Goal: Transaction & Acquisition: Purchase product/service

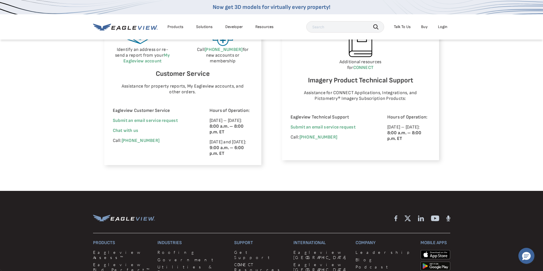
scroll to position [343, 0]
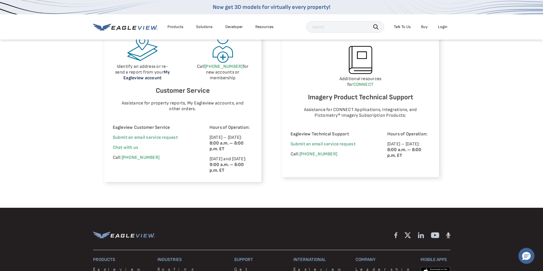
click at [150, 80] on link "My Eagleview account" at bounding box center [146, 75] width 46 height 11
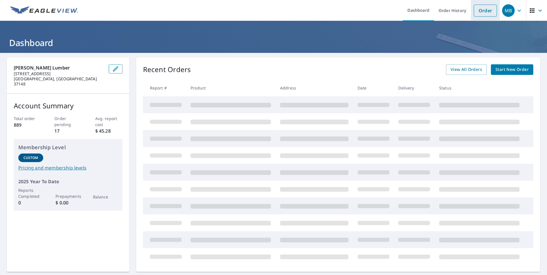
click at [481, 14] on link "Order" at bounding box center [485, 11] width 23 height 12
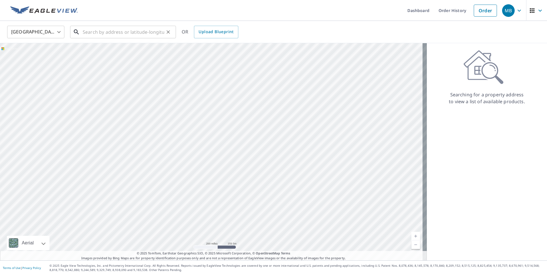
click at [90, 33] on input "text" at bounding box center [124, 32] width 82 height 16
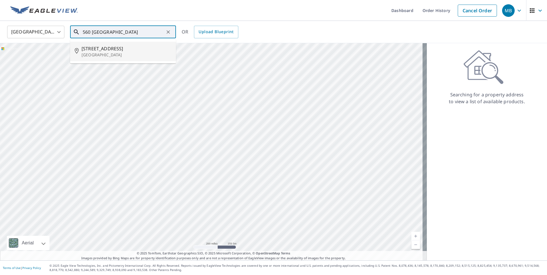
click at [109, 53] on p "[GEOGRAPHIC_DATA]" at bounding box center [127, 55] width 90 height 6
type input "[STREET_ADDRESS]"
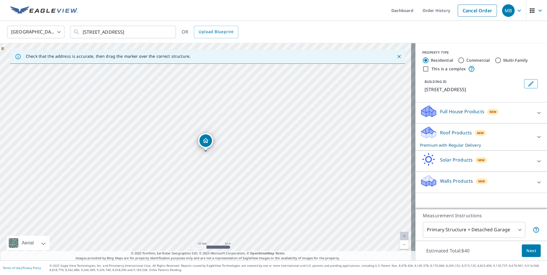
click at [536, 140] on icon at bounding box center [539, 137] width 7 height 7
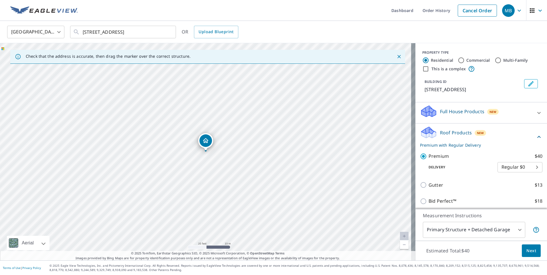
click at [516, 229] on body "MB MB Dashboard Order History Cancel Order MB [GEOGRAPHIC_DATA] [GEOGRAPHIC_DAT…" at bounding box center [273, 137] width 547 height 275
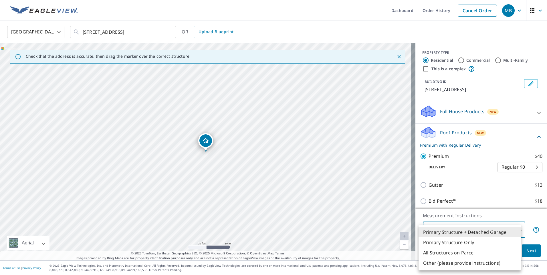
click at [485, 254] on li "All Structures on Parcel" at bounding box center [470, 253] width 102 height 10
type input "3"
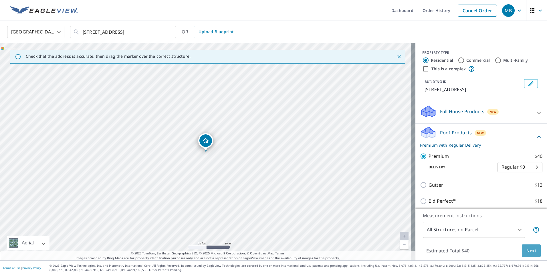
click at [526, 251] on span "Next" at bounding box center [531, 250] width 10 height 7
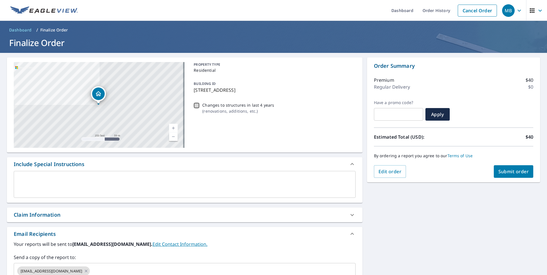
click at [194, 106] on input "Changes to structures in last 4 years ( renovations, additions, etc. )" at bounding box center [196, 105] width 7 height 7
checkbox input "true"
click at [504, 174] on span "Submit order" at bounding box center [513, 171] width 31 height 6
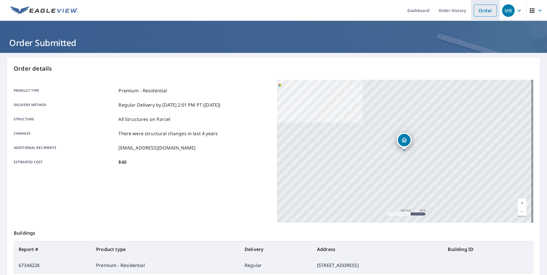
click at [482, 11] on link "Order" at bounding box center [485, 11] width 23 height 12
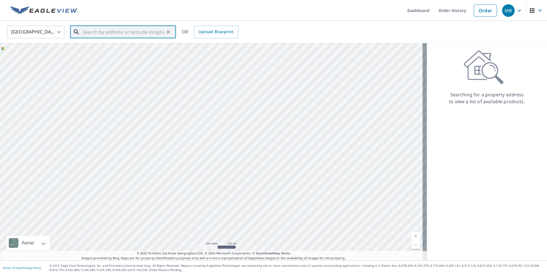
click at [91, 32] on input "text" at bounding box center [124, 32] width 82 height 16
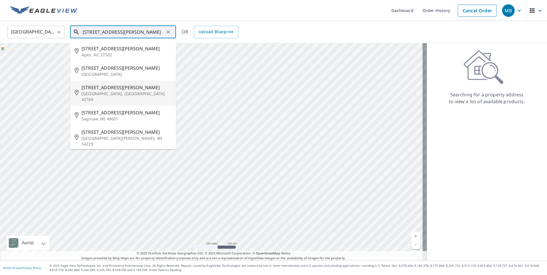
click at [111, 89] on span "[STREET_ADDRESS][PERSON_NAME]" at bounding box center [127, 87] width 90 height 7
type input "[STREET_ADDRESS][PERSON_NAME]"
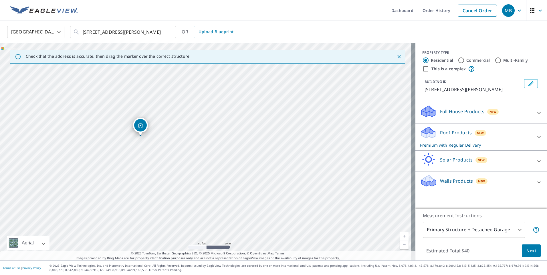
drag, startPoint x: 137, startPoint y: 126, endPoint x: 138, endPoint y: 129, distance: 3.5
click at [537, 137] on icon at bounding box center [538, 137] width 3 height 2
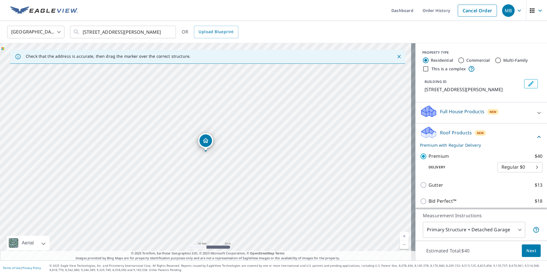
click at [515, 230] on body "MB MB Dashboard Order History Cancel Order MB [GEOGRAPHIC_DATA] [GEOGRAPHIC_DAT…" at bounding box center [273, 137] width 547 height 275
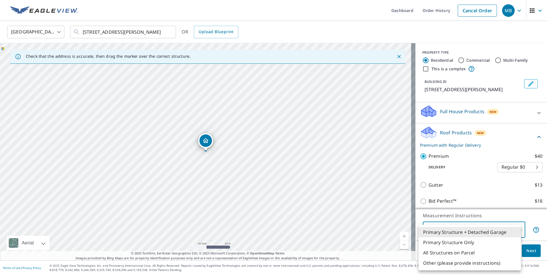
click at [495, 253] on li "All Structures on Parcel" at bounding box center [470, 253] width 102 height 10
type input "3"
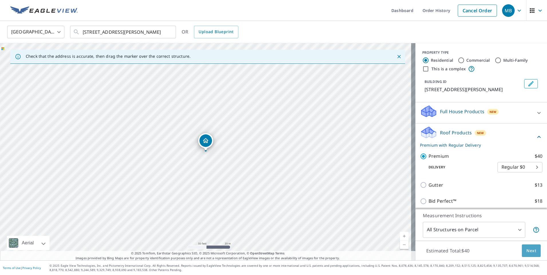
click at [528, 251] on span "Next" at bounding box center [531, 250] width 10 height 7
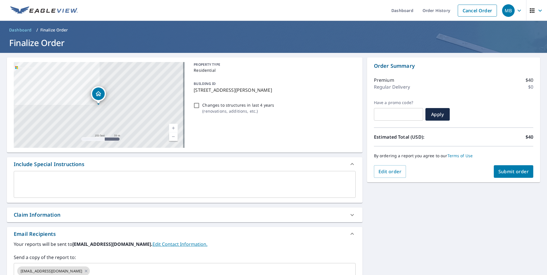
click at [195, 104] on input "Changes to structures in last 4 years ( renovations, additions, etc. )" at bounding box center [196, 105] width 7 height 7
checkbox input "true"
click at [513, 171] on span "Submit order" at bounding box center [513, 171] width 31 height 6
